Goal: Book appointment/travel/reservation

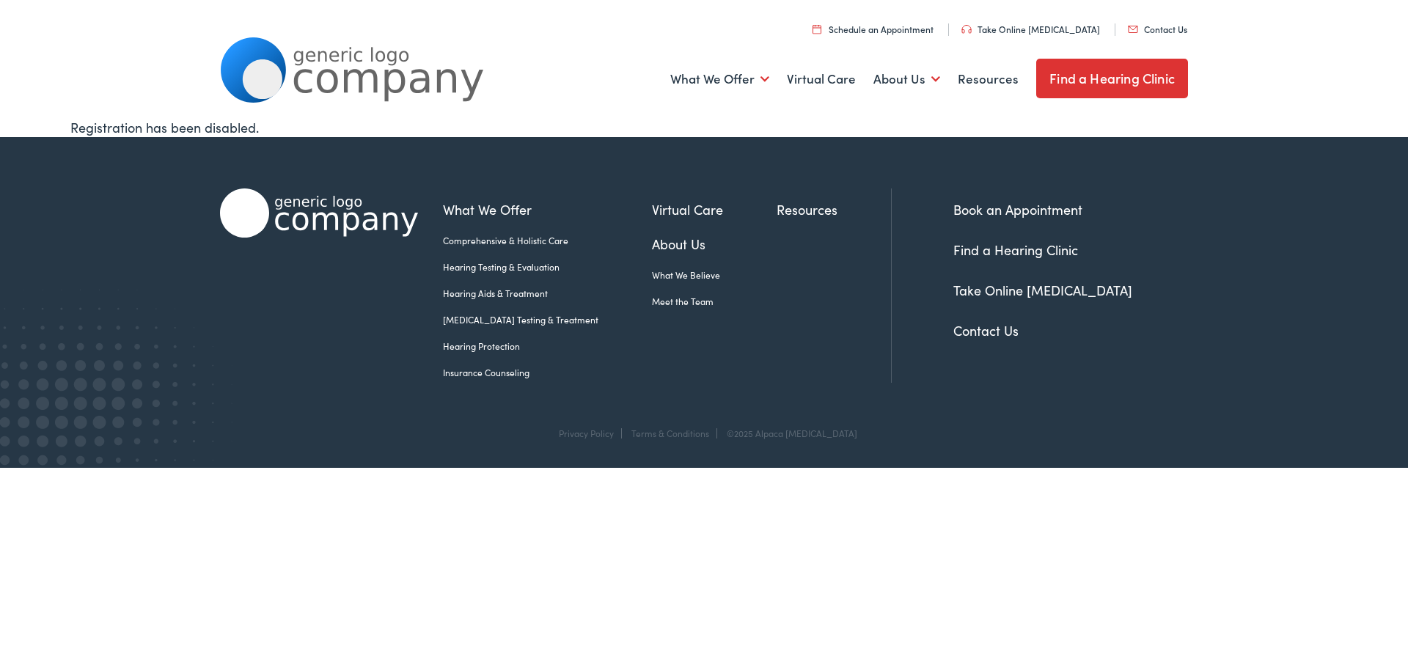
click at [475, 372] on link "Insurance Counseling" at bounding box center [547, 372] width 209 height 13
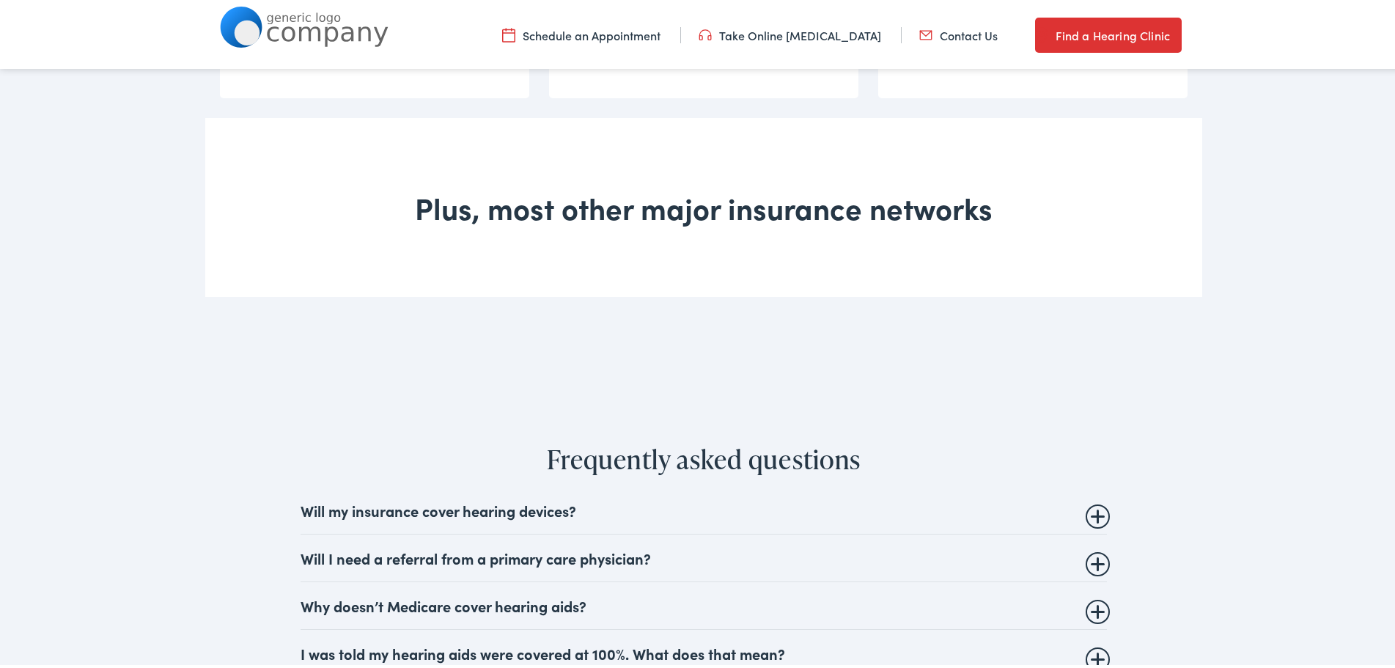
scroll to position [1403, 0]
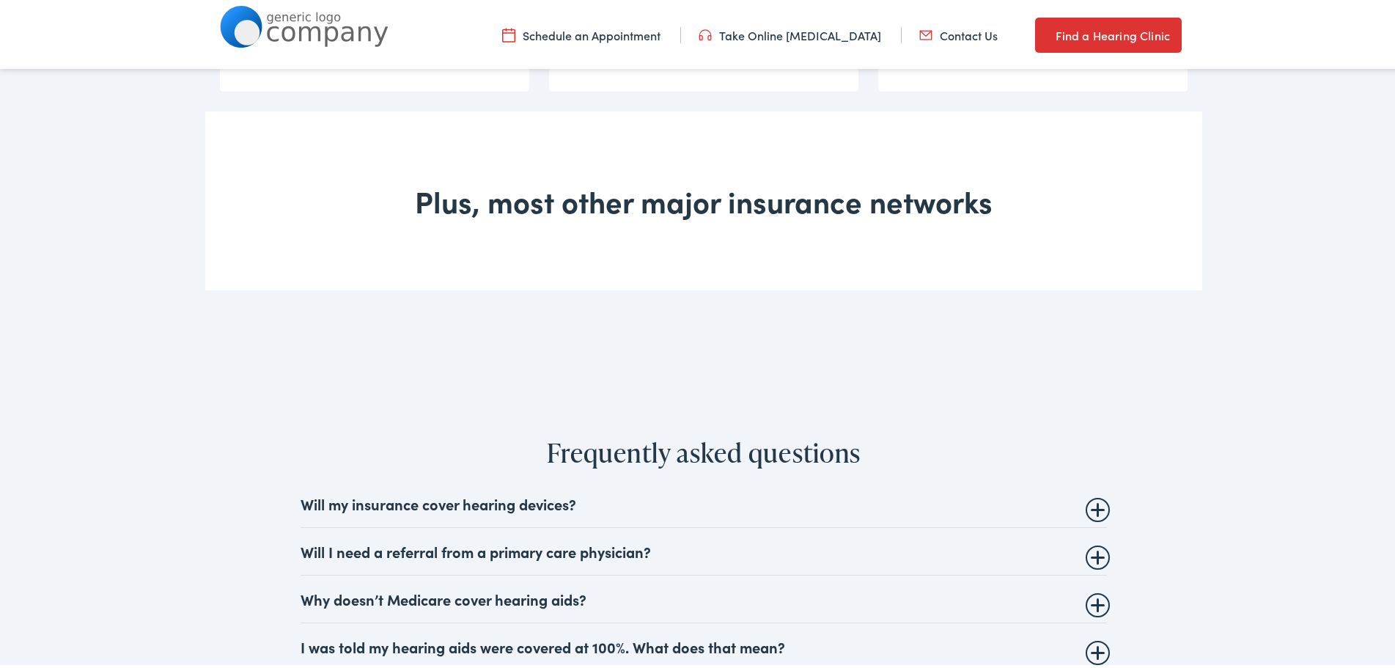
click at [1093, 507] on summary "Will my insurance cover hearing devices?" at bounding box center [704, 501] width 806 height 18
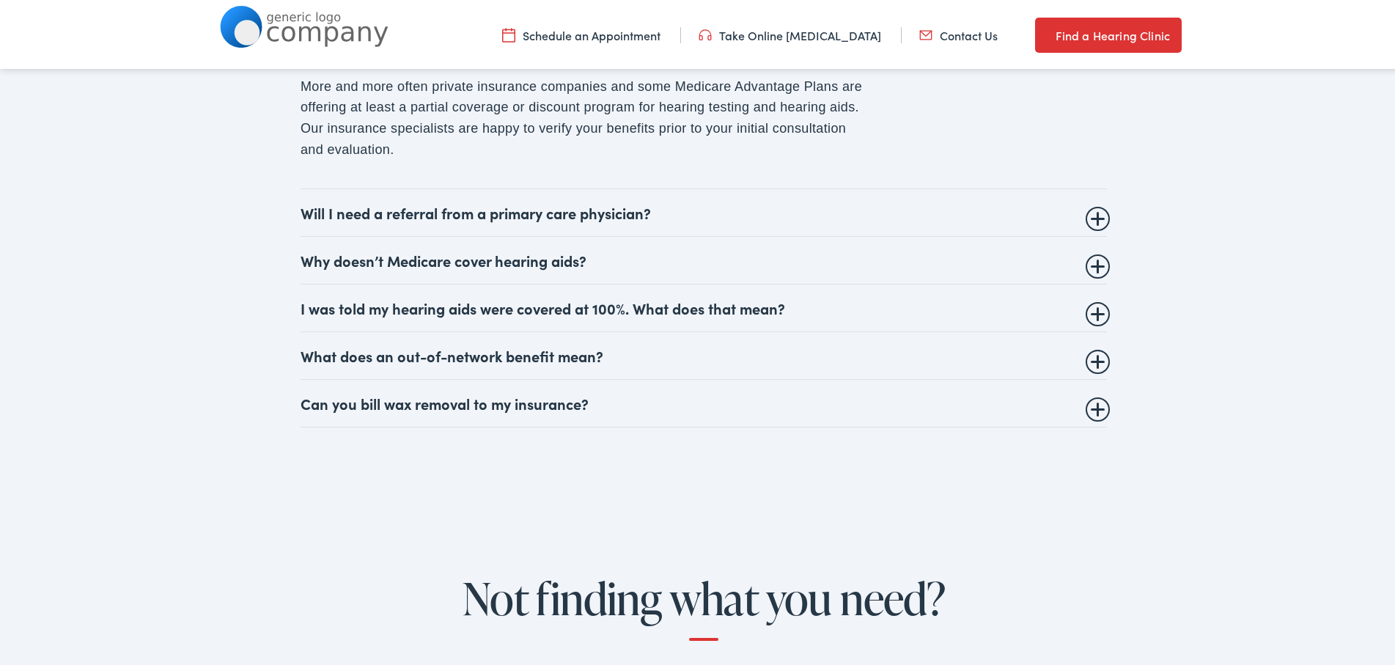
scroll to position [1864, 0]
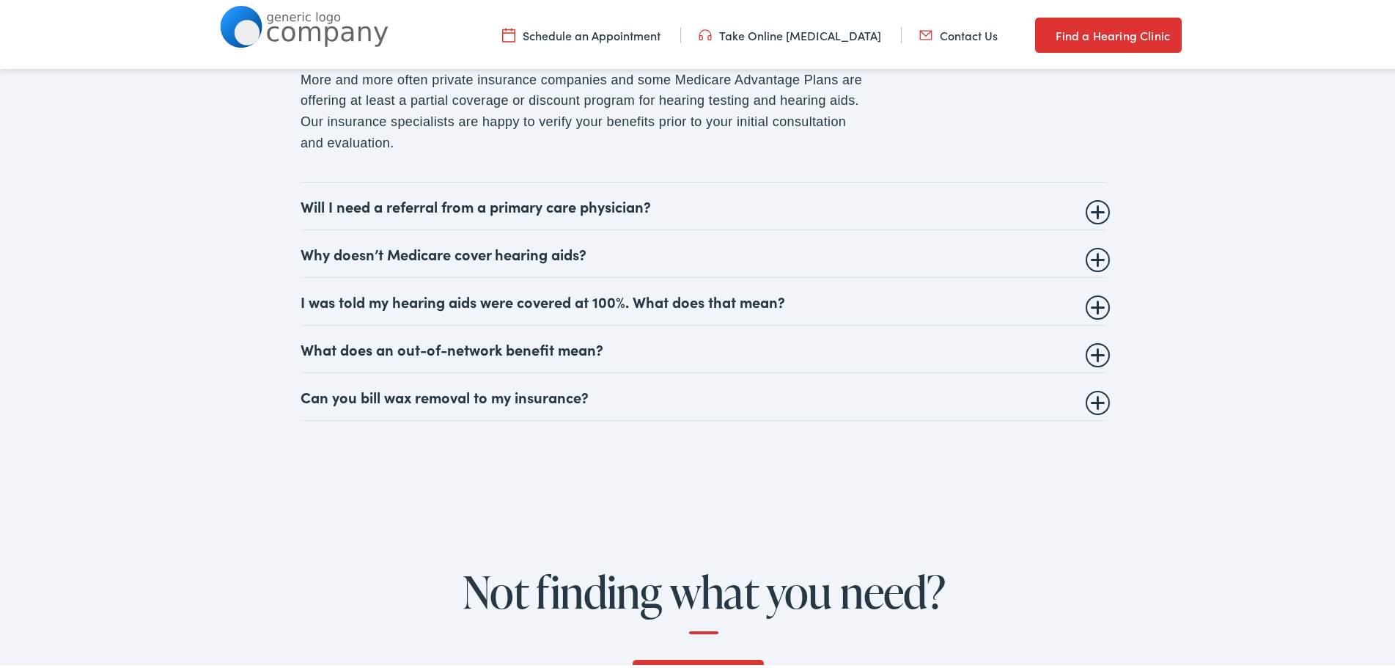
click at [1087, 253] on summary "Why doesn’t Medicare cover hearing aids?" at bounding box center [704, 251] width 806 height 18
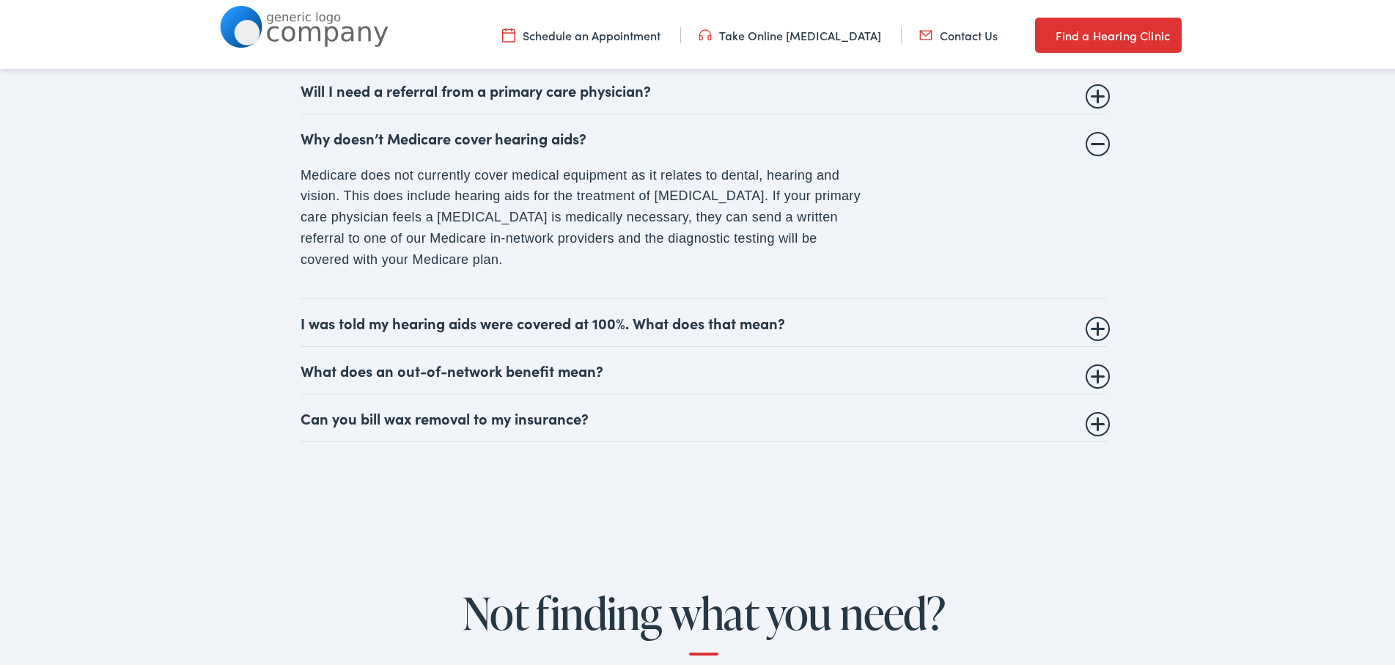
click at [1084, 418] on summary "Can you bill wax removal to my insurance?" at bounding box center [704, 415] width 806 height 18
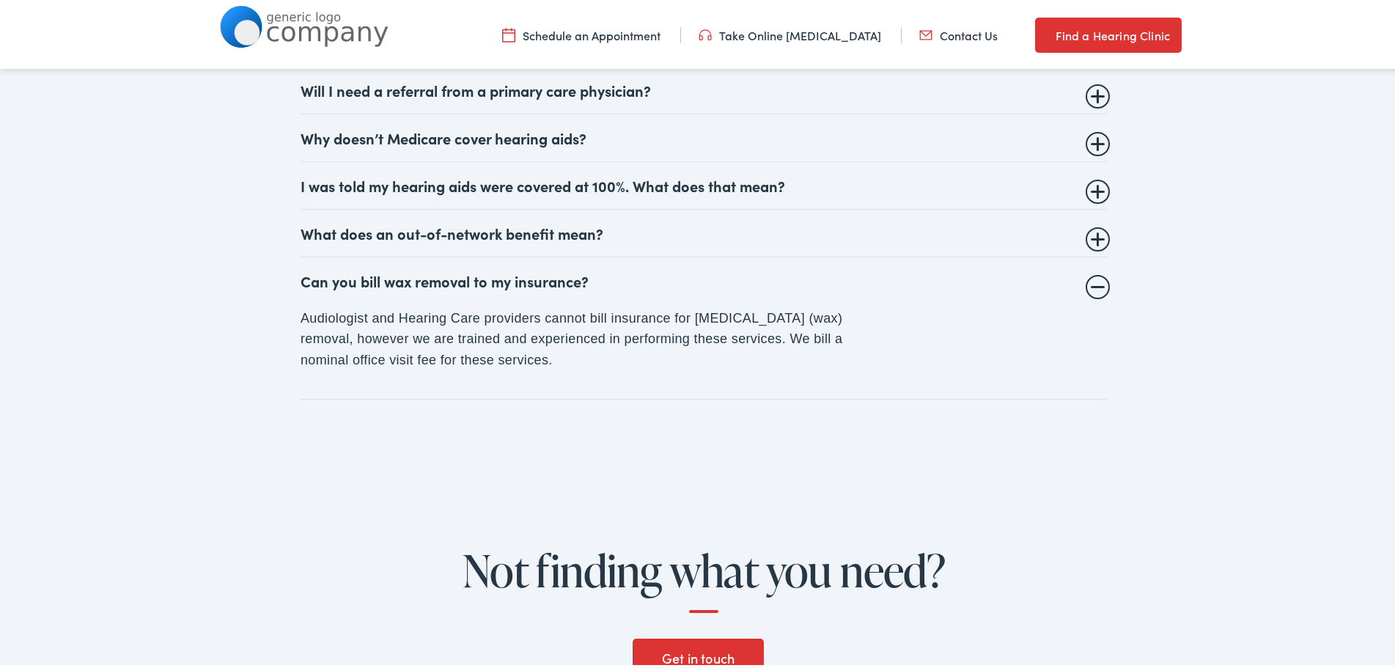
click at [1091, 189] on summary "I was told my hearing aids were covered at 100%. What does that mean?" at bounding box center [704, 183] width 806 height 18
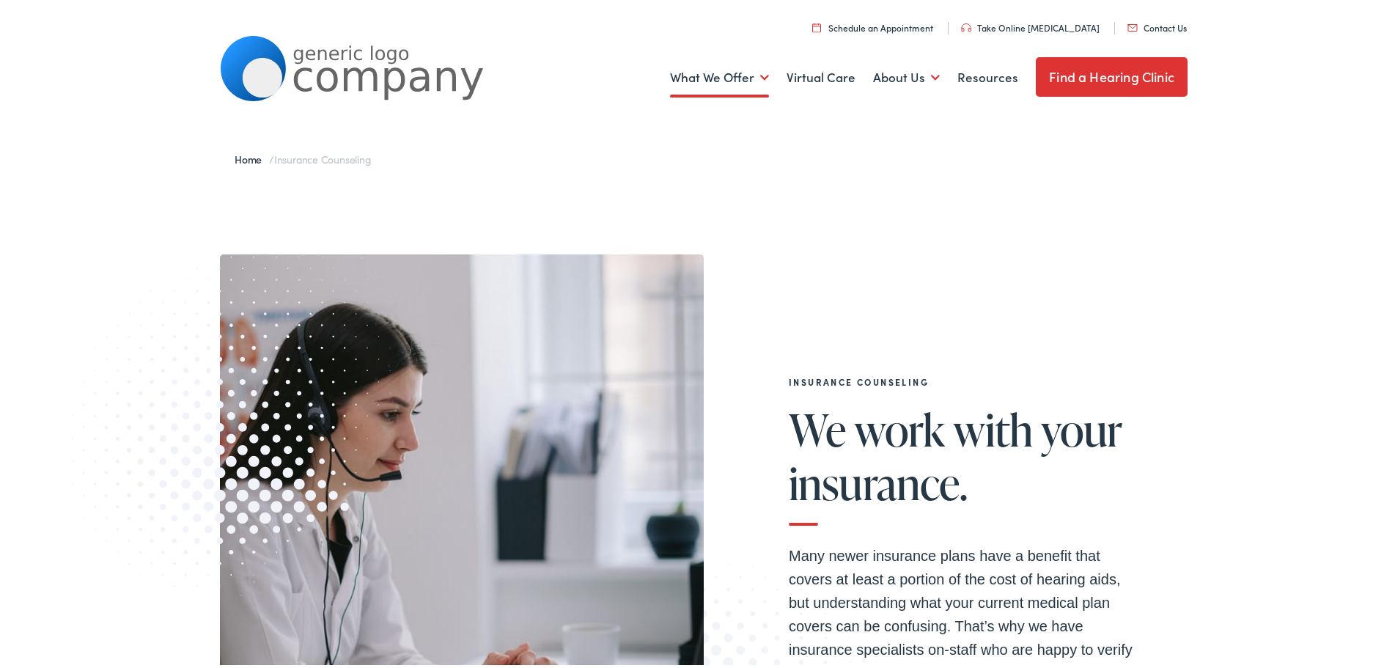
scroll to position [0, 0]
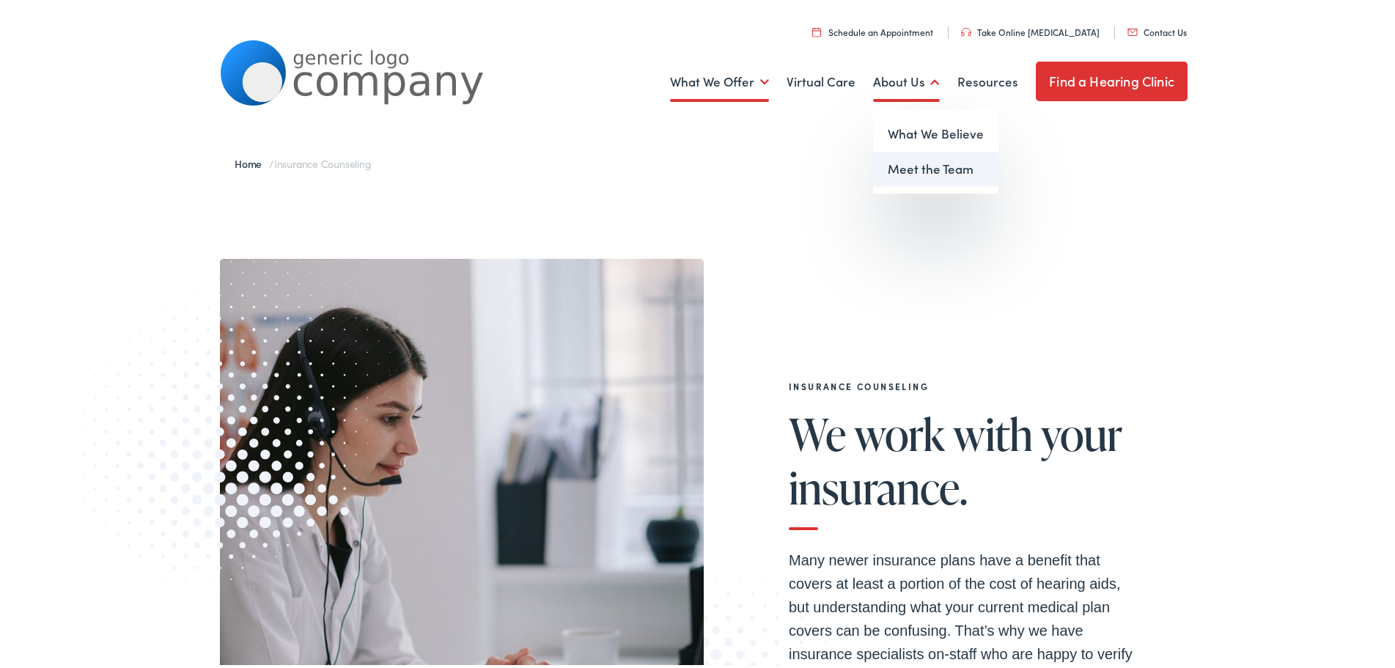
click at [895, 169] on link "Meet the Team" at bounding box center [935, 166] width 125 height 35
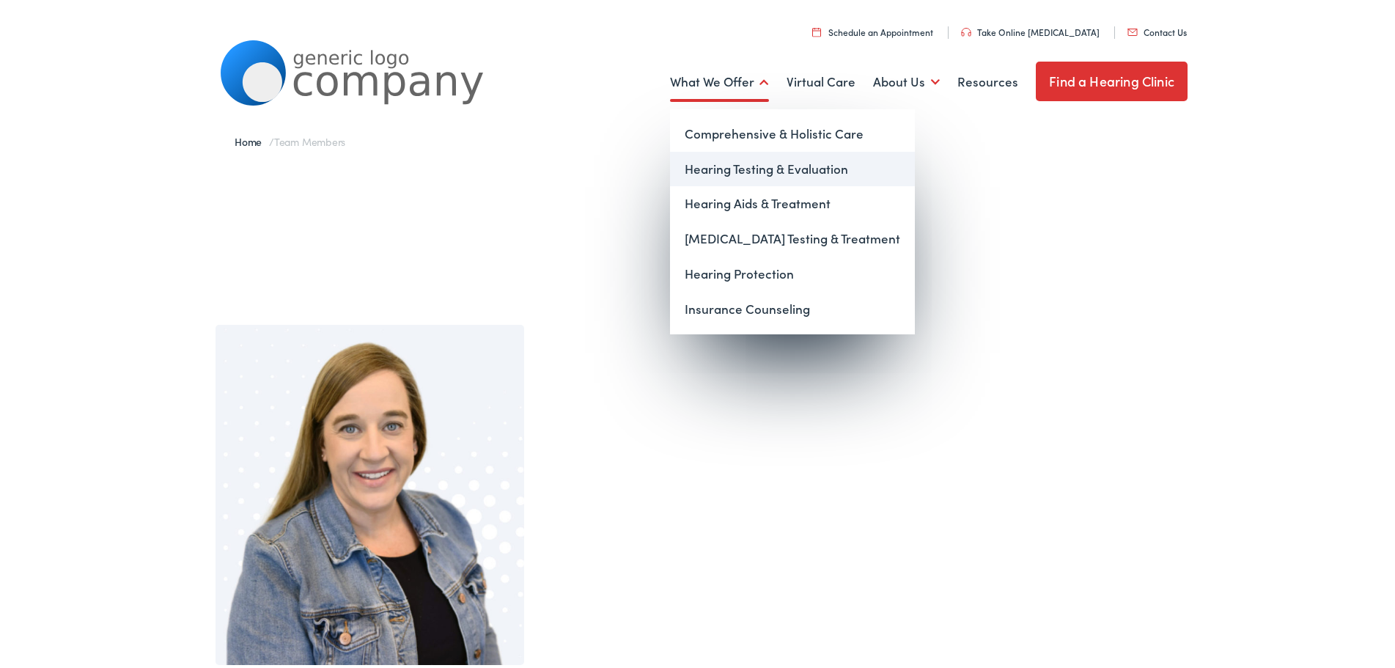
click at [755, 163] on link "Hearing Testing & Evaluation" at bounding box center [792, 166] width 245 height 35
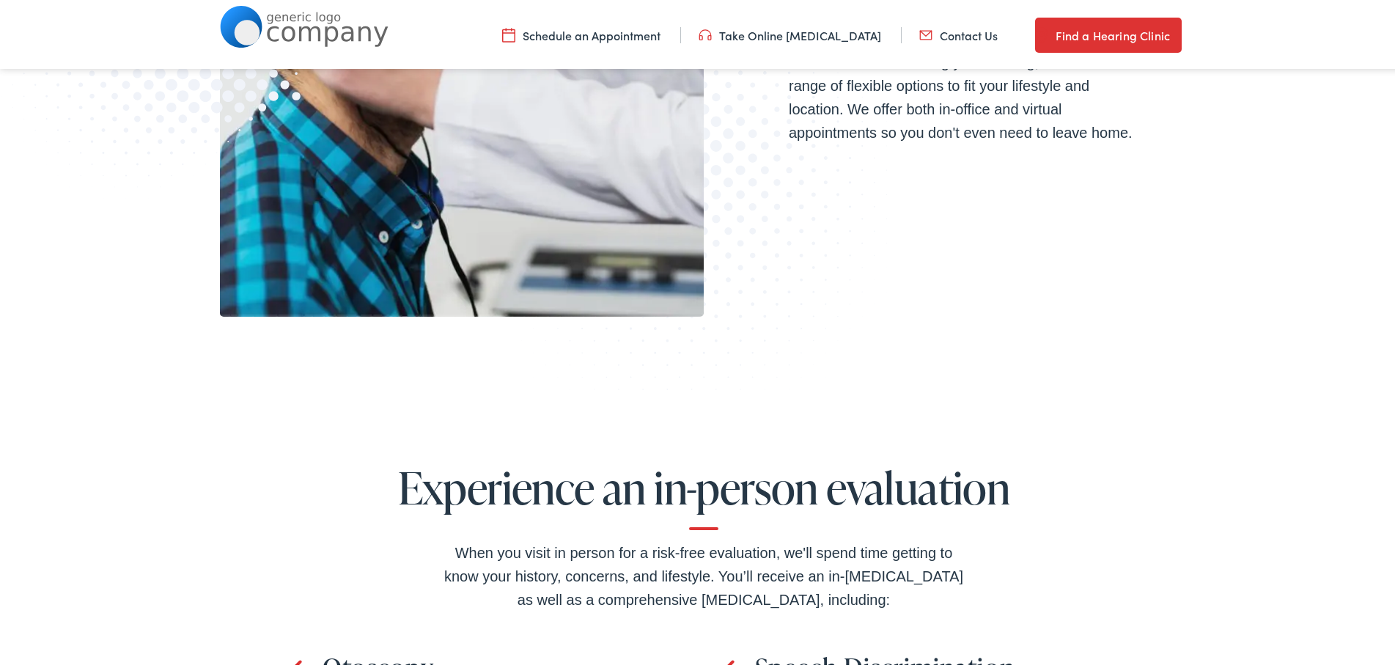
scroll to position [1024, 0]
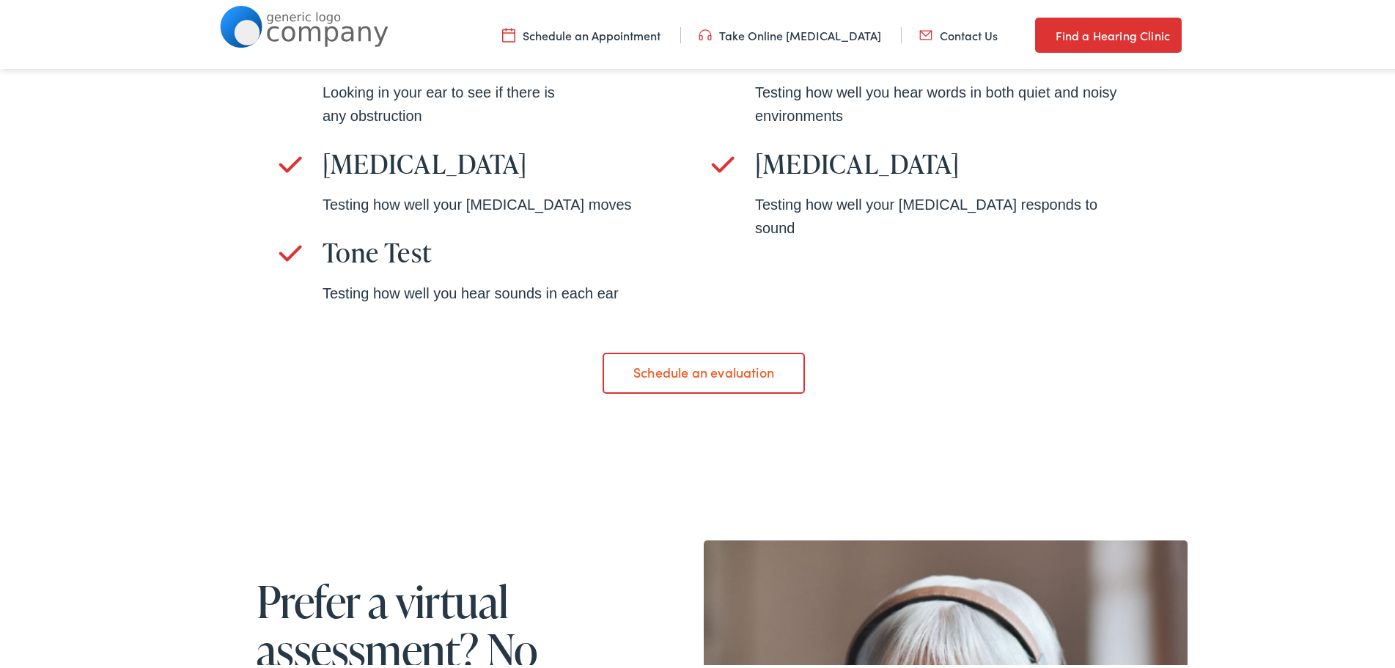
drag, startPoint x: 1398, startPoint y: 91, endPoint x: 1191, endPoint y: 368, distance: 346.2
click at [1381, 352] on html "Hearing Testing & Evaluation - Alpaca Audiology Skip to Main Content Menu Close…" at bounding box center [704, 428] width 1408 height 3143
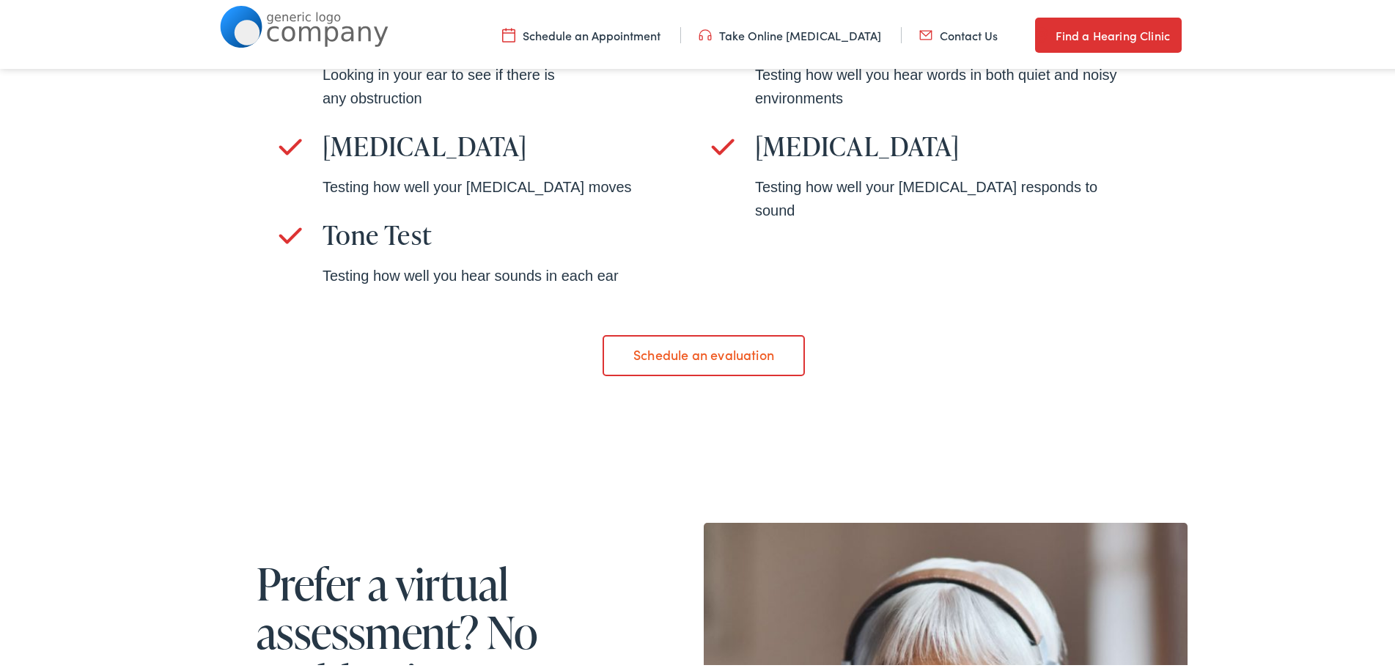
click at [715, 353] on link "Schedule an evaluation" at bounding box center [704, 352] width 202 height 41
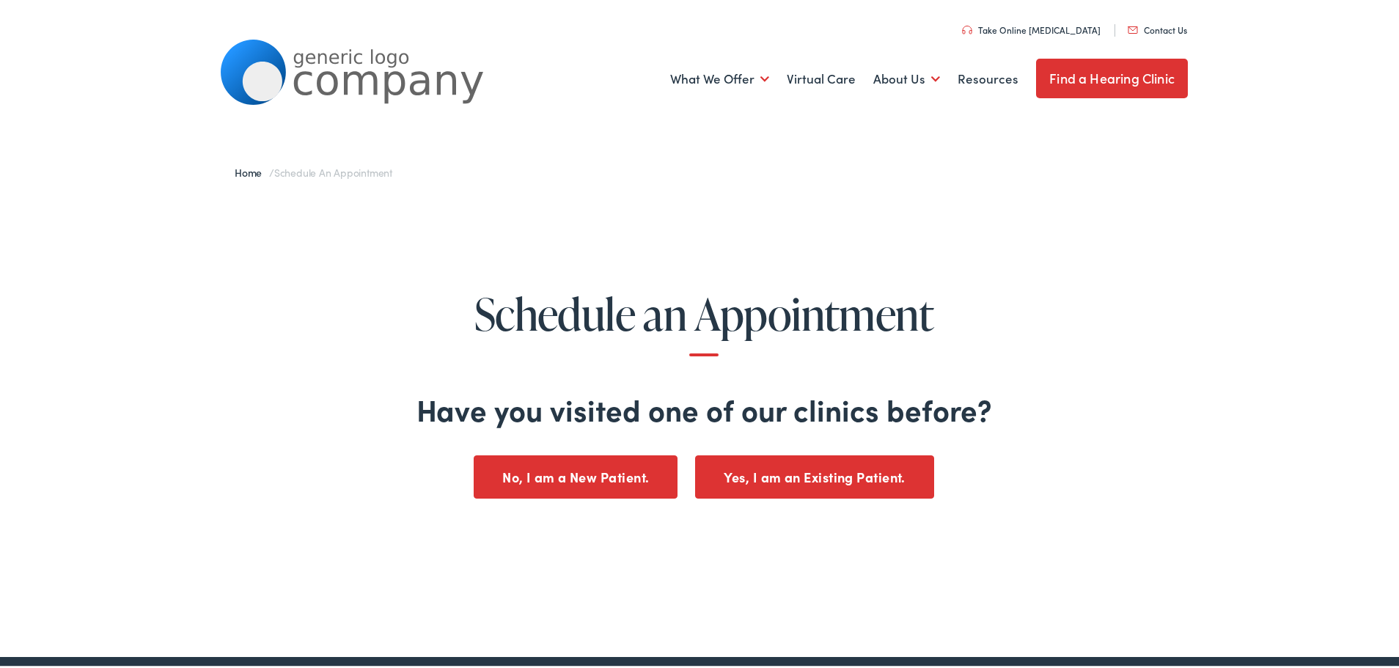
click at [619, 469] on button "No, I am a New Patient." at bounding box center [576, 474] width 204 height 43
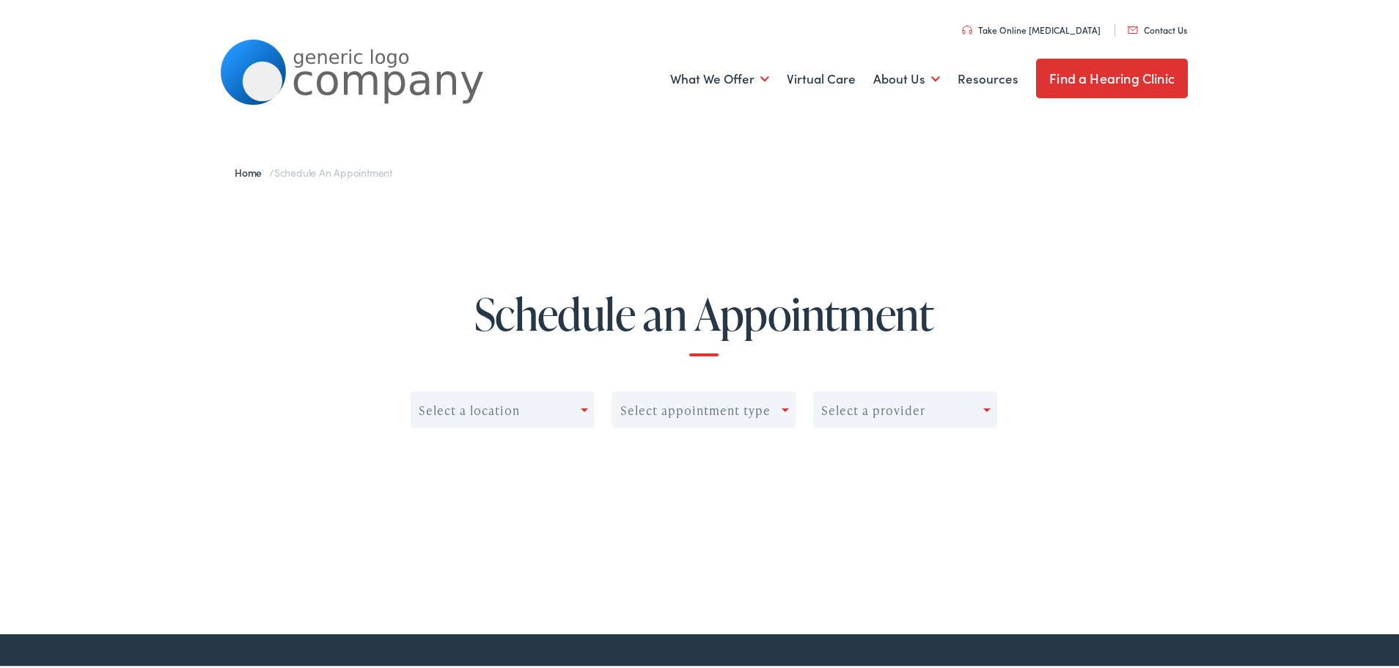
click at [557, 409] on div "Select a location" at bounding box center [495, 407] width 169 height 21
click at [716, 421] on div "Select appointment type" at bounding box center [704, 407] width 184 height 37
click at [504, 413] on div "Select a location" at bounding box center [469, 408] width 101 height 14
click at [505, 405] on div "Select a location" at bounding box center [469, 408] width 101 height 14
click at [929, 405] on div "Select a provider" at bounding box center [898, 407] width 169 height 21
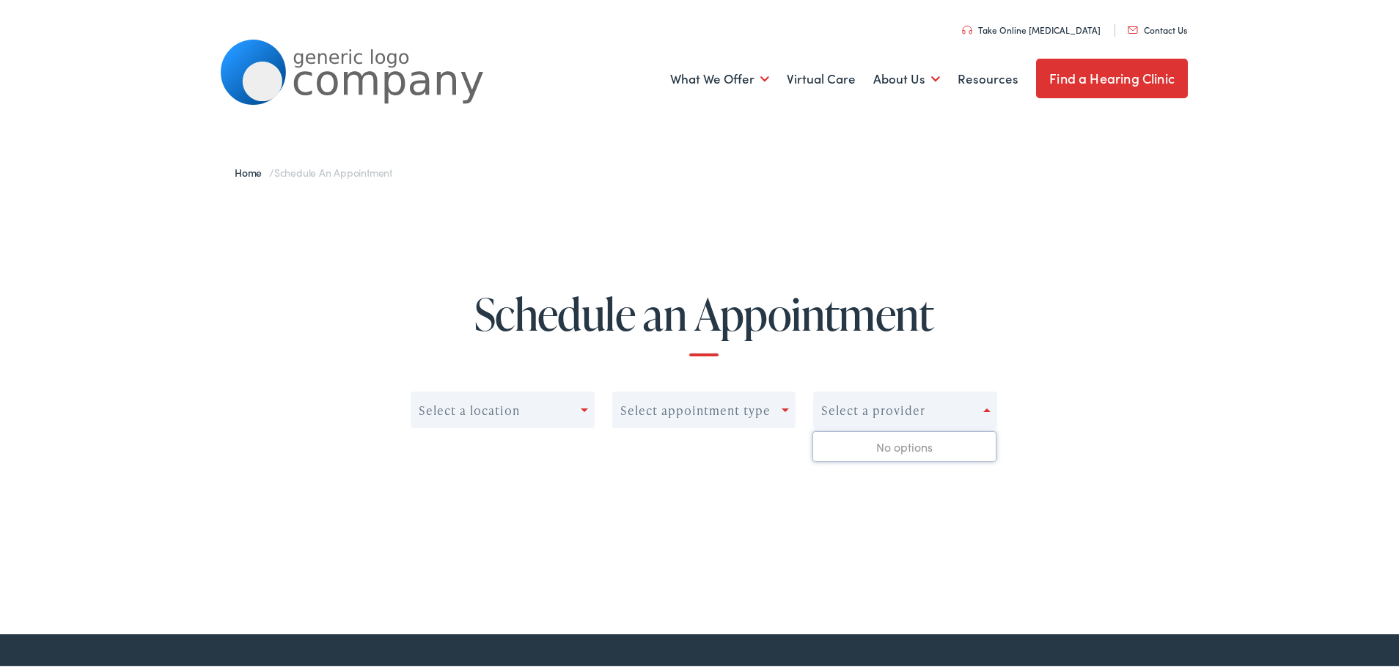
click at [1088, 367] on div "Select a location Select appointment type 0 results available. Use Up and Down …" at bounding box center [703, 422] width 1295 height 125
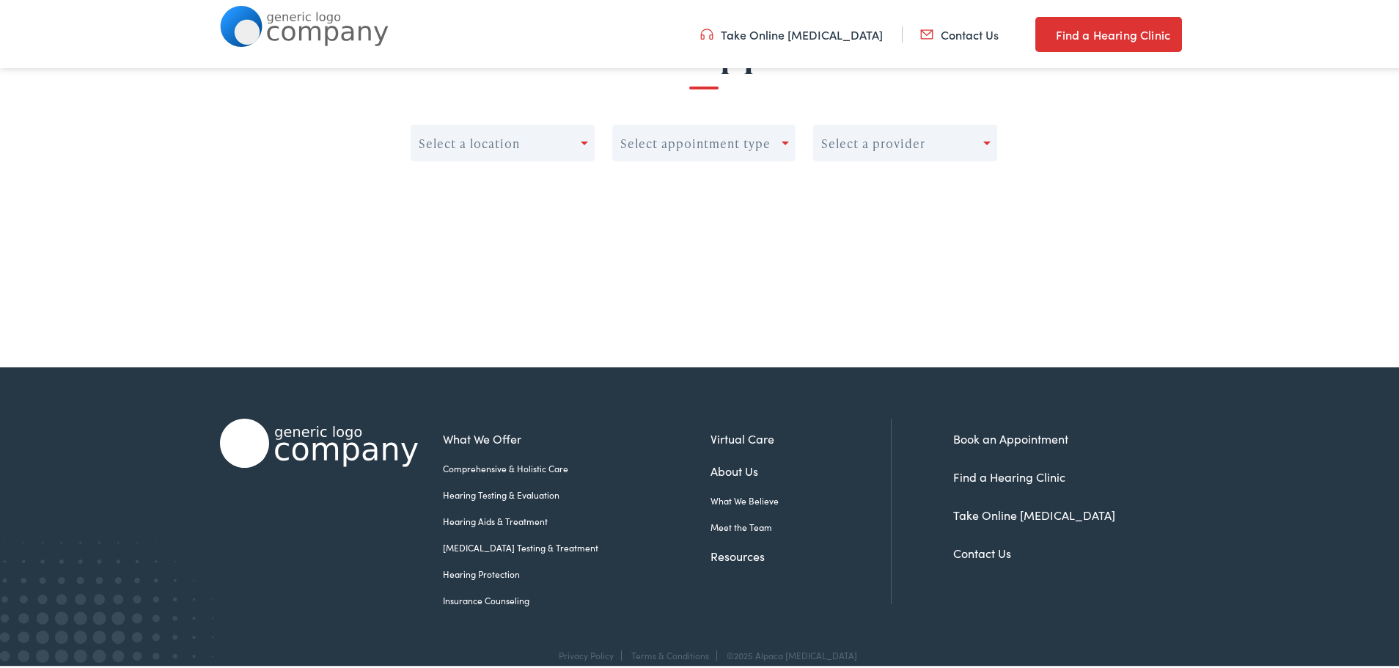
scroll to position [260, 0]
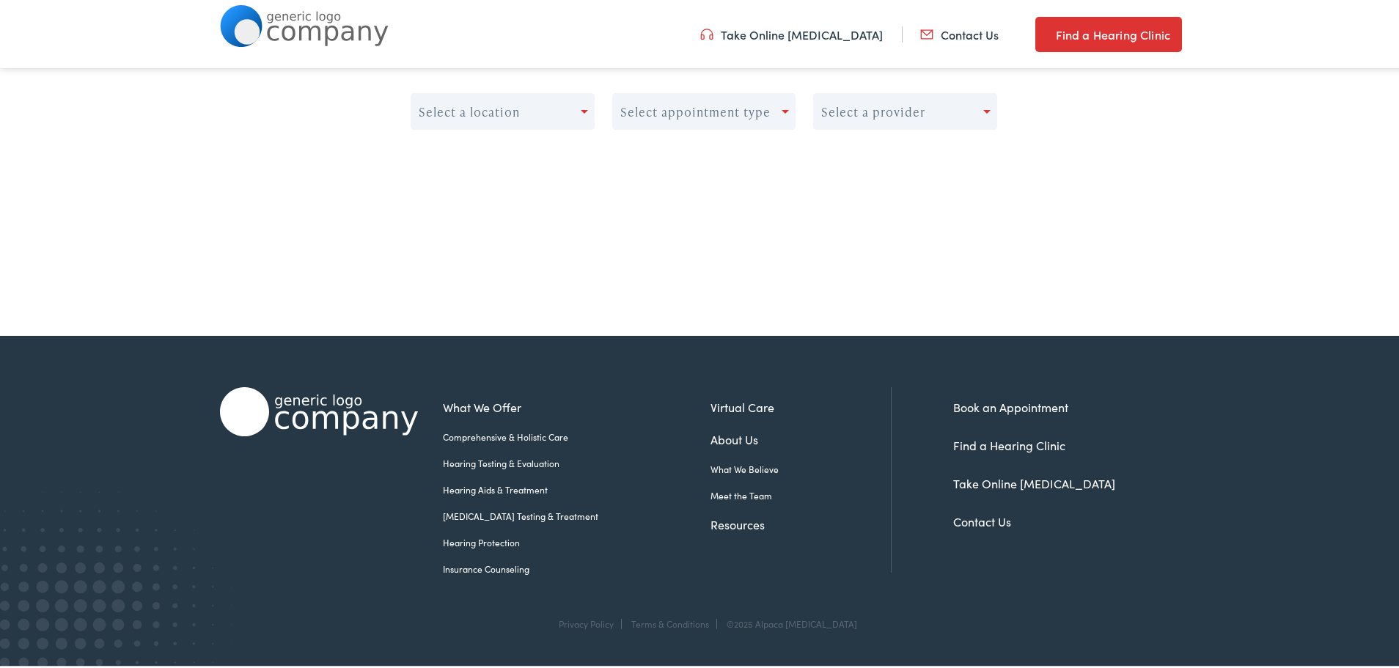
click at [988, 479] on link "Take Online [MEDICAL_DATA]" at bounding box center [1034, 481] width 162 height 16
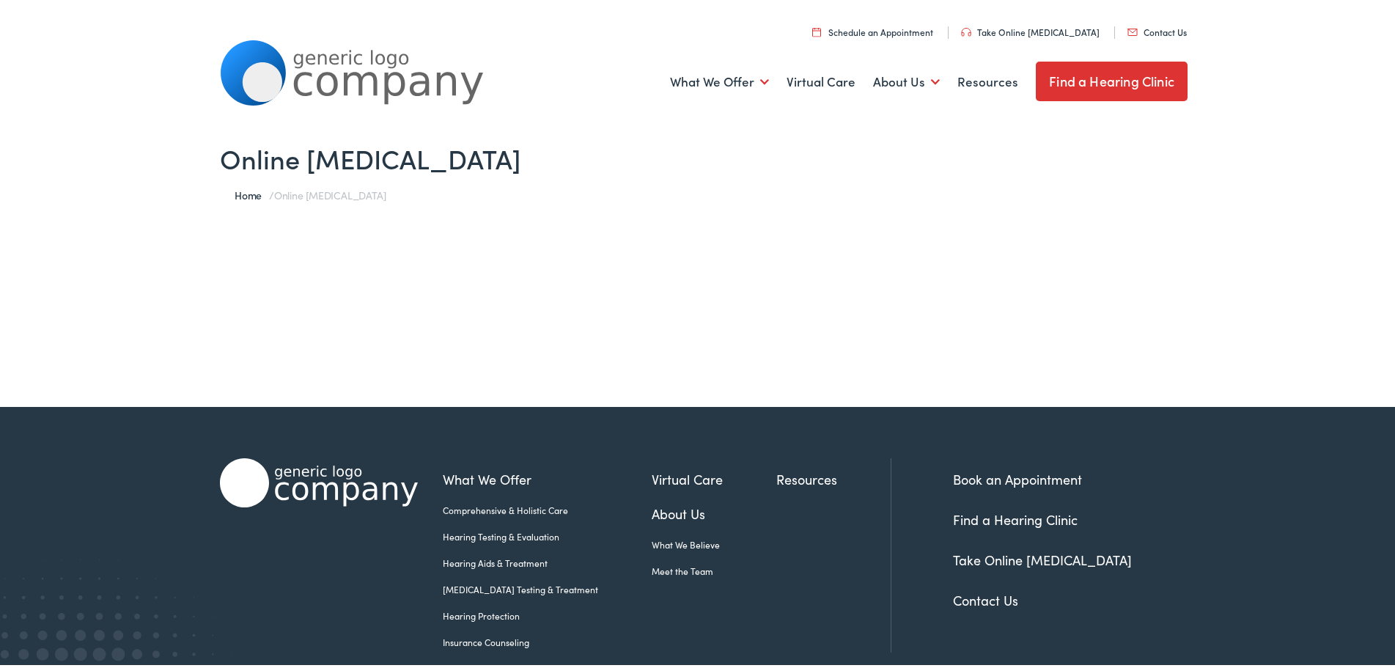
click at [1131, 233] on div "Online [MEDICAL_DATA] Home / Online [MEDICAL_DATA]" at bounding box center [704, 260] width 1408 height 287
click at [967, 519] on link "Find a Hearing Clinic" at bounding box center [1015, 516] width 125 height 18
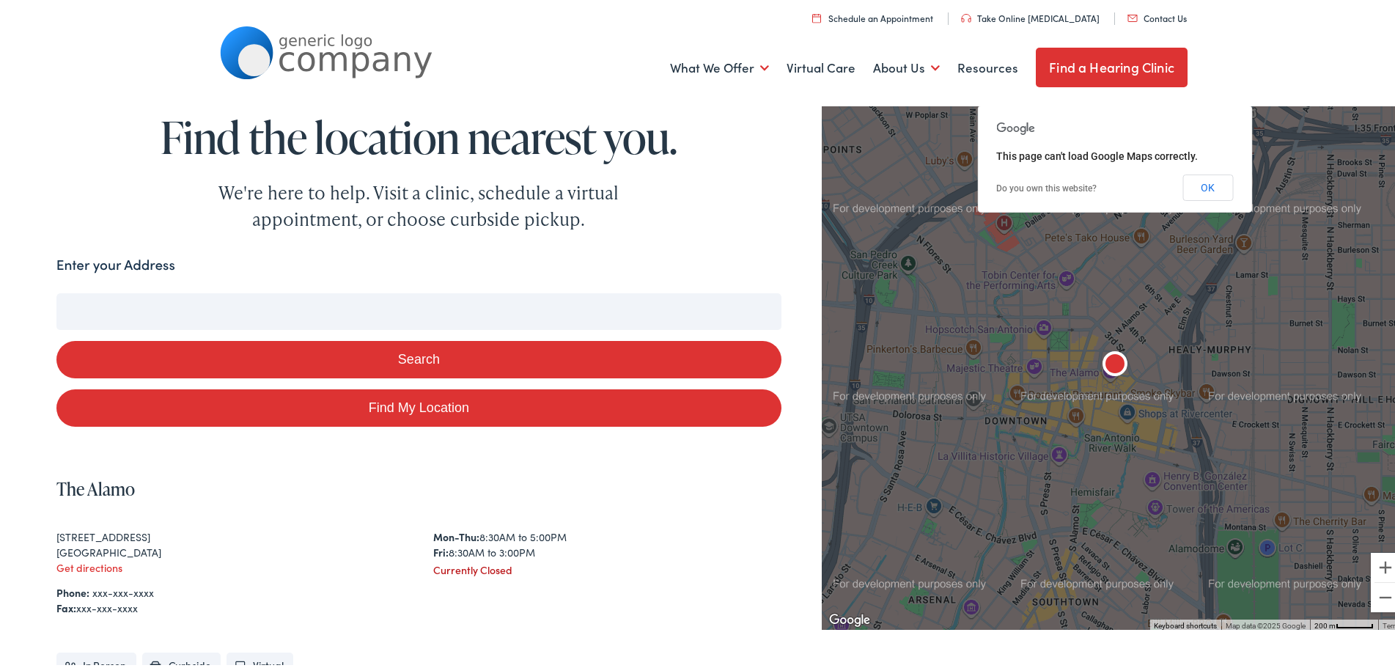
click at [246, 312] on input "Enter your Address" at bounding box center [418, 308] width 725 height 37
type input "0"
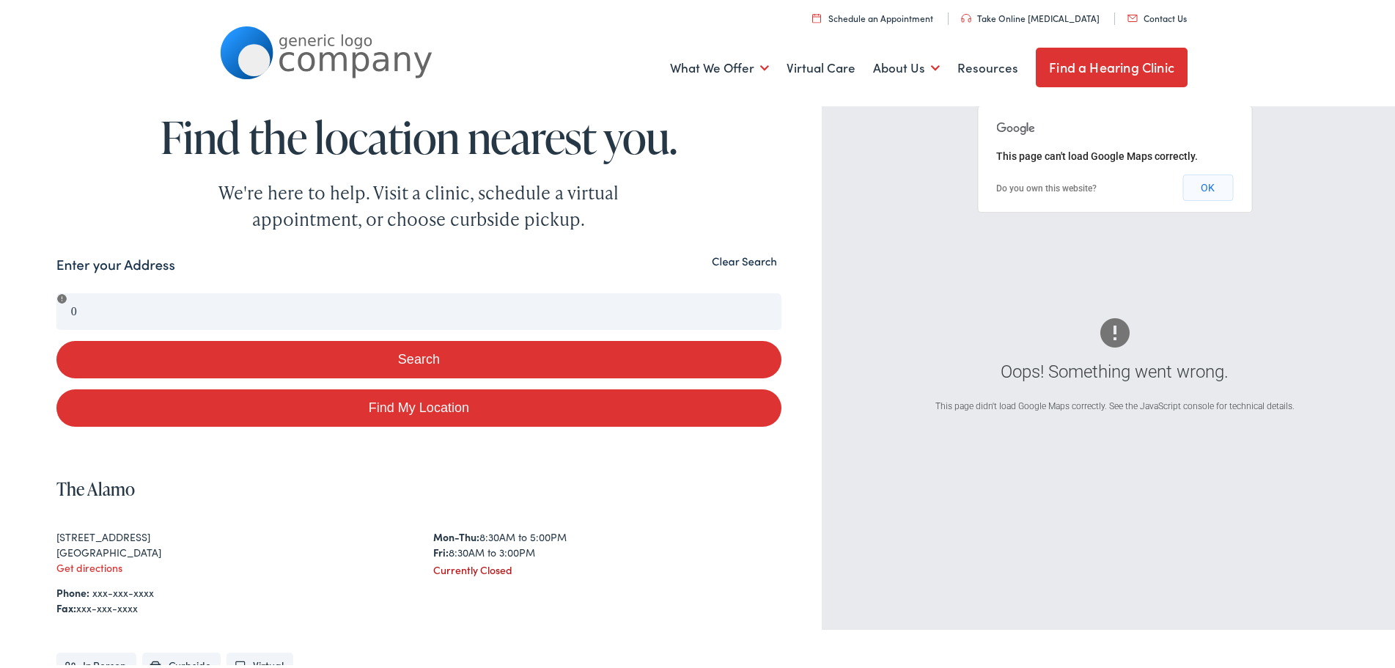
click at [1199, 187] on button "OK" at bounding box center [1207, 185] width 51 height 26
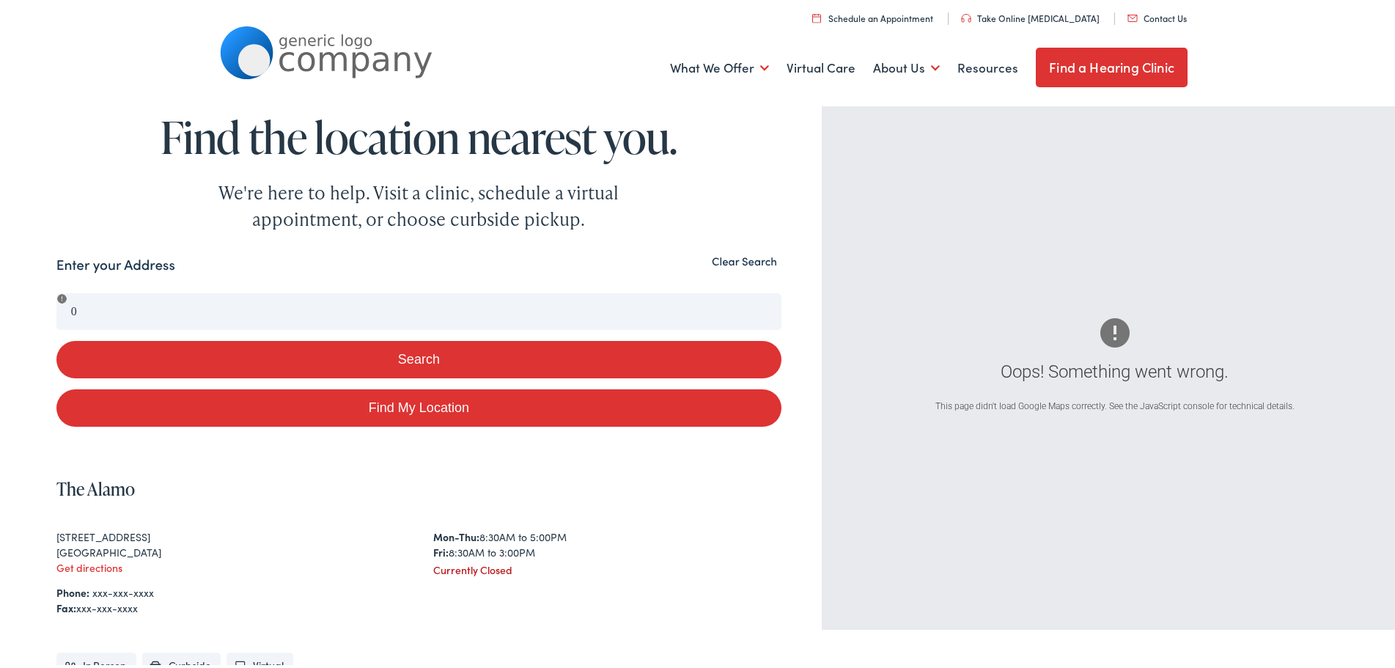
click at [53, 310] on div "Search Enter your Address 0 Search Find My Location Clear Search Oops! Somethin…" at bounding box center [704, 546] width 1408 height 590
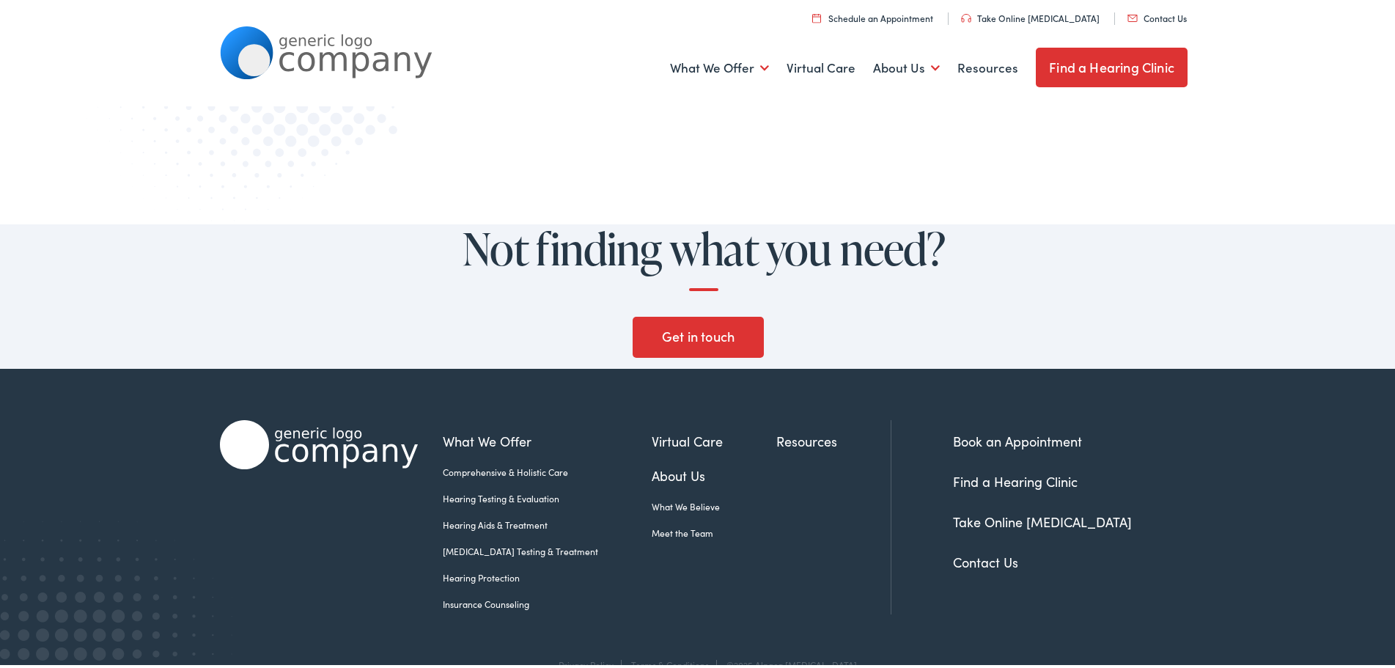
scroll to position [1479, 0]
